Goal: Transaction & Acquisition: Purchase product/service

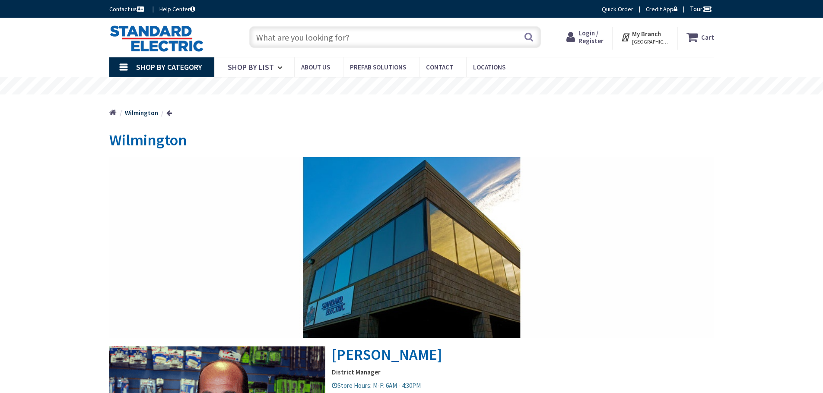
click at [295, 44] on input "text" at bounding box center [395, 37] width 292 height 22
paste input "Binoculars"
type input "Binoculars"
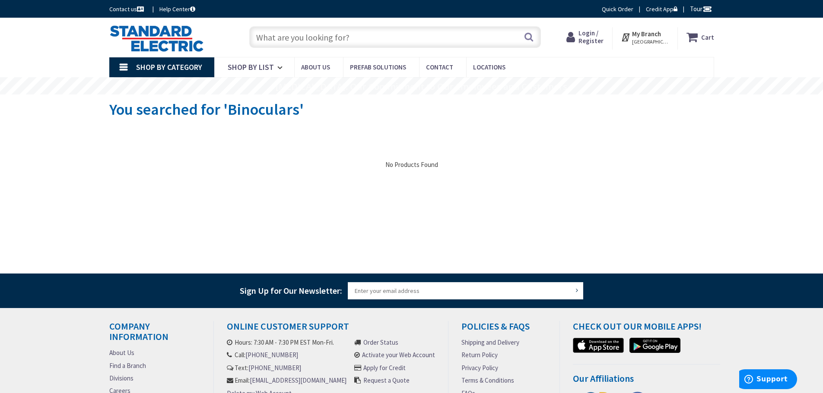
click at [339, 38] on input "text" at bounding box center [395, 37] width 292 height 22
